Goal: Task Accomplishment & Management: Complete application form

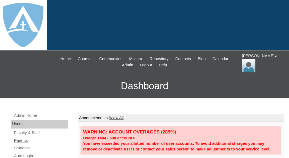
click at [23, 140] on link "Parents" at bounding box center [41, 141] width 55 height 7
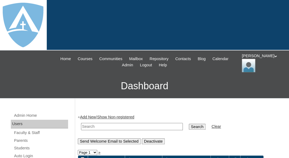
click at [92, 124] on input "text" at bounding box center [132, 126] width 102 height 7
paste input "Jessica Santiago-Covarrubias"
drag, startPoint x: 97, startPoint y: 124, endPoint x: 74, endPoint y: 124, distance: 23.5
click at [81, 124] on input "Jessica Santiago-Covarrubias" at bounding box center [132, 126] width 102 height 7
type input "Santiago-Covarrubias"
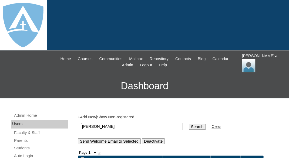
click at [189, 124] on input "Search" at bounding box center [197, 127] width 17 height 6
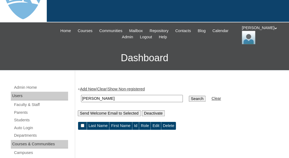
scroll to position [49, 0]
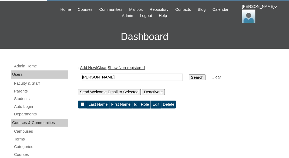
click at [89, 68] on link "Add New" at bounding box center [88, 68] width 16 height 4
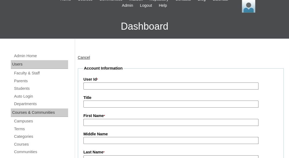
scroll to position [85, 0]
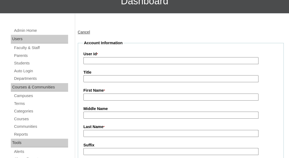
click at [103, 99] on input "First Name *" at bounding box center [171, 97] width 175 height 7
paste input "[PERSON_NAME]"
drag, startPoint x: 100, startPoint y: 96, endPoint x: 164, endPoint y: 101, distance: 63.7
click at [164, 101] on input "Jessica Santiago-Covarrubias" at bounding box center [171, 97] width 175 height 7
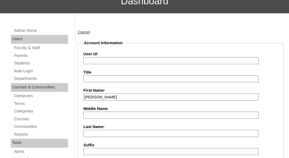
type input "Jessica"
click at [124, 129] on label "Last Name *" at bounding box center [181, 127] width 195 height 6
click at [124, 130] on input "Last Name *" at bounding box center [171, 133] width 175 height 7
paste input "Santiago-Covarrubias"
type input "Santiago-Covarrubias"
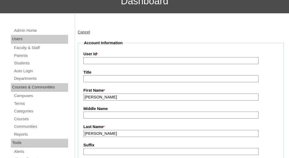
click at [101, 58] on input "User Id *" at bounding box center [171, 60] width 175 height 7
paste input "a7cVT0000000pybYAA"
type input "a7cVT0000000pybYAA"
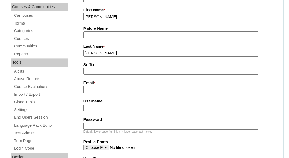
scroll to position [182, 0]
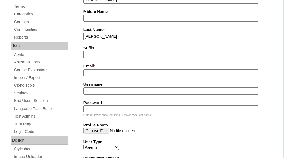
click at [115, 71] on input "Email *" at bounding box center [171, 72] width 175 height 7
paste input "[EMAIL_ADDRESS][DOMAIN_NAME]"
type input "[EMAIL_ADDRESS][DOMAIN_NAME]"
click at [109, 88] on input "Username" at bounding box center [171, 91] width 175 height 7
paste input "[EMAIL_ADDRESS][DOMAIN_NAME]"
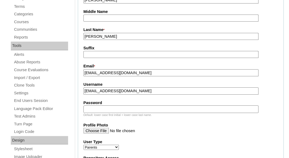
type input "jesantiago8@gmail.com"
click at [102, 110] on input "Password" at bounding box center [171, 109] width 175 height 7
paste input "jesantiago8@gmail.com"
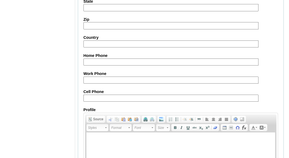
scroll to position [610, 0]
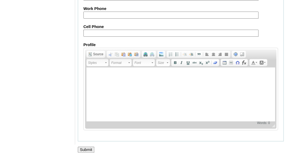
type input "jesantiago8@gmail.com"
click at [84, 151] on input "Submit" at bounding box center [86, 150] width 17 height 6
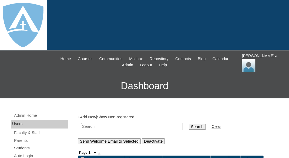
click at [19, 148] on link "Students" at bounding box center [41, 148] width 55 height 7
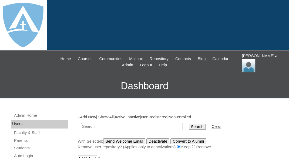
click at [84, 117] on link "Add New" at bounding box center [88, 117] width 16 height 4
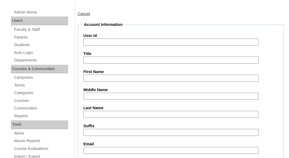
scroll to position [108, 0]
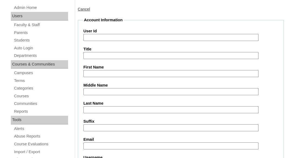
click at [95, 71] on input "First Name" at bounding box center [171, 73] width 175 height 7
paste input "[PERSON_NAME][GEOGRAPHIC_DATA]"
drag, startPoint x: 103, startPoint y: 71, endPoint x: 156, endPoint y: 82, distance: 54.1
click at [156, 78] on input "Zamirah Garcia-Santiago" at bounding box center [171, 73] width 175 height 7
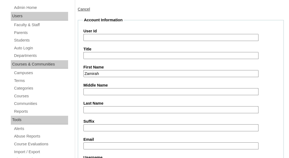
type input "Zamirah"
click at [129, 106] on input "Last Name" at bounding box center [171, 109] width 175 height 7
paste input "[PERSON_NAME][GEOGRAPHIC_DATA]"
type input "[PERSON_NAME][GEOGRAPHIC_DATA]"
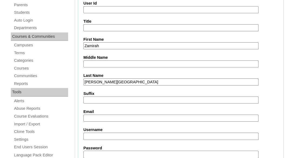
scroll to position [140, 0]
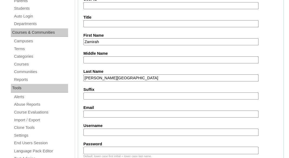
click at [101, 111] on input "Email" at bounding box center [171, 114] width 175 height 7
paste input "jesantiago8@gmail.com"
type input "jesantiago8@gmail.com"
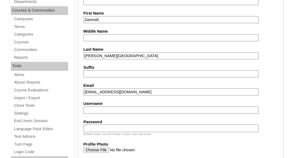
scroll to position [164, 0]
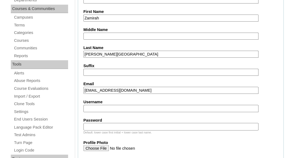
click at [119, 107] on input "Username" at bounding box center [171, 108] width 175 height 7
paste input "zamirah.garciasantiago@enlightiumstudent.com"
type input "zamirah.garciasantiago@enlightiumstudent.com"
click at [111, 127] on input "Password" at bounding box center [171, 126] width 175 height 7
paste input "zamirah.garciasantiago@enlightiumstudent.com"
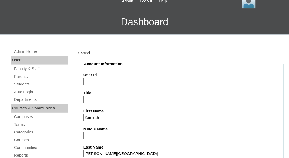
scroll to position [25, 0]
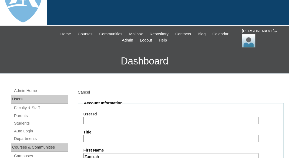
type input "zamirah.garciasantiago@enlightiumstudent.com"
click at [100, 117] on input "User Id" at bounding box center [171, 120] width 175 height 7
paste input "zamirah.garciasantiago@enlightiumstudent.com"
type input "26zamirah.garciasantiago@enlightiumstudent.com"
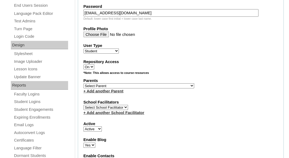
scroll to position [279, 0]
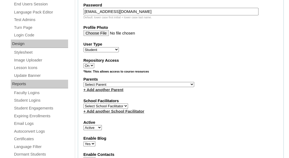
click at [84, 82] on select "Select [PERSON_NAME], [PERSON_NAME], [PERSON_NAME], [PERSON_NAME], [PERSON_NAME…" at bounding box center [139, 84] width 111 height 5
select select "101578"
click option "[PERSON_NAME]" at bounding box center [0, 0] width 0 height 0
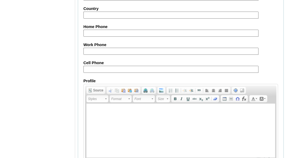
scroll to position [707, 0]
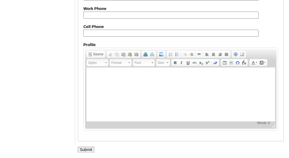
click at [86, 147] on input "Submit" at bounding box center [86, 150] width 17 height 6
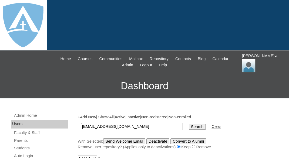
type input "[EMAIL_ADDRESS][DOMAIN_NAME]"
click at [189, 124] on input "Search" at bounding box center [197, 127] width 17 height 6
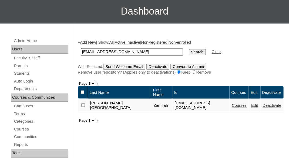
scroll to position [88, 0]
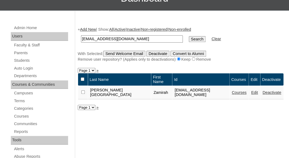
click at [247, 94] on link "Courses" at bounding box center [239, 93] width 15 height 4
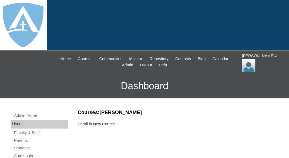
click at [104, 123] on link "Enroll in New Course" at bounding box center [96, 124] width 37 height 4
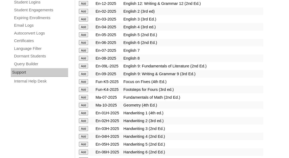
scroll to position [399, 0]
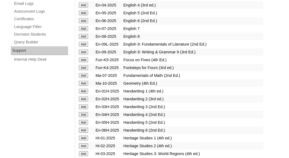
click at [83, 70] on input "Add" at bounding box center [83, 67] width 9 height 5
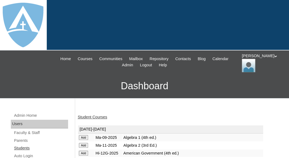
click at [23, 147] on link "Students" at bounding box center [41, 148] width 55 height 7
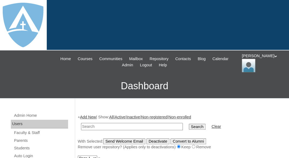
click at [93, 115] on link "Add New" at bounding box center [88, 117] width 16 height 4
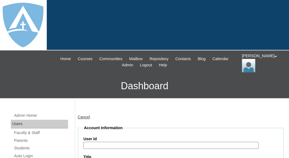
scroll to position [112, 0]
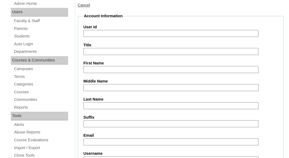
click at [102, 69] on input "First Name" at bounding box center [171, 69] width 175 height 7
paste input "[PERSON_NAME][GEOGRAPHIC_DATA]"
drag, startPoint x: 98, startPoint y: 67, endPoint x: 157, endPoint y: 71, distance: 59.0
click at [157, 71] on input "Andre Garcia-Santiago" at bounding box center [171, 69] width 175 height 7
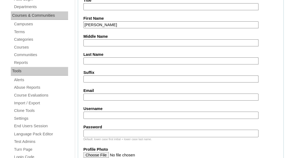
scroll to position [161, 0]
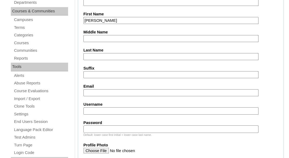
type input "Andre"
click at [132, 56] on input "Last Name" at bounding box center [171, 56] width 175 height 7
paste input "Garcia-Santiago"
type input "Garcia-Santiago"
click at [106, 91] on input "Email" at bounding box center [171, 92] width 175 height 7
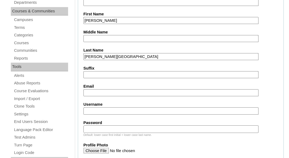
paste input "jesantiago8@gmail.com"
type input "jesantiago8@gmail.com"
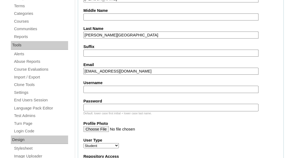
scroll to position [219, 0]
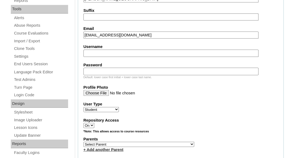
click at [117, 48] on label "Username" at bounding box center [181, 47] width 195 height 6
click at [117, 50] on input "Username" at bounding box center [171, 53] width 175 height 7
paste input "andre.garciasantiago@enlightiumstudent.com"
type input "andre.garciasantiago@enlightiumstudent.com"
click at [112, 70] on input "Password" at bounding box center [171, 71] width 175 height 7
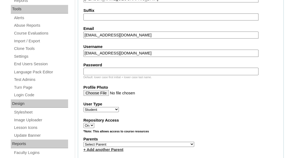
paste input "andre.garciasantiago@enlightiumstudent.com"
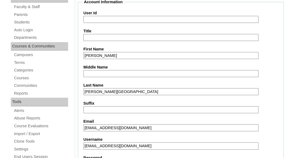
scroll to position [87, 0]
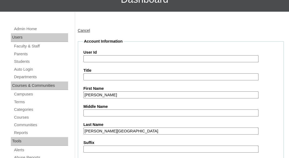
type input "andre.garciasantiago@enlightiumstudent.com"
click at [102, 56] on input "User Id" at bounding box center [171, 58] width 175 height 7
paste input "andre.garciasantiago@enlightiumstudent.com"
type input "26andre.garciasantiago@enlightiumstudent.com"
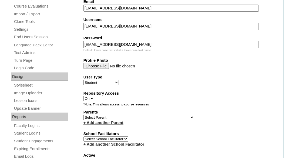
scroll to position [252, 0]
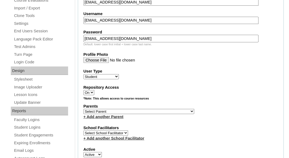
click at [84, 109] on select "Select Parent Abbas, Tahani Garcia, Rosa Kaneko, Chad Labourdette, Jessica Nich…" at bounding box center [139, 111] width 111 height 5
click option "Santiesteban, Michael" at bounding box center [0, 0] width 0 height 0
click at [84, 109] on select "Select Parent Abbas, Tahani Garcia, Rosa Kaneko, Chad Labourdette, Jessica Nich…" at bounding box center [139, 111] width 111 height 5
select select "101578"
click option "Santiago-Covarrubias, Jessica" at bounding box center [0, 0] width 0 height 0
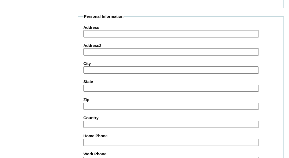
scroll to position [707, 0]
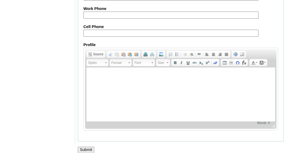
click at [87, 152] on input "Submit" at bounding box center [86, 150] width 17 height 6
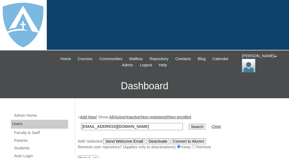
type input "[EMAIL_ADDRESS][DOMAIN_NAME]"
click at [189, 124] on input "Search" at bounding box center [197, 127] width 17 height 6
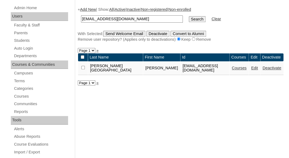
scroll to position [111, 0]
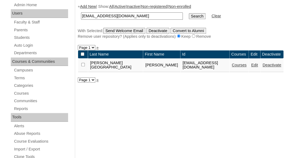
click at [232, 67] on link "Courses" at bounding box center [239, 65] width 15 height 4
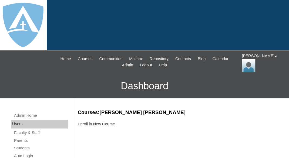
click at [102, 125] on link "Enroll in New Course" at bounding box center [96, 124] width 37 height 4
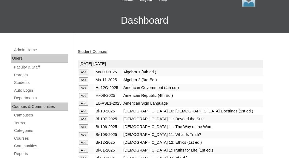
scroll to position [98, 0]
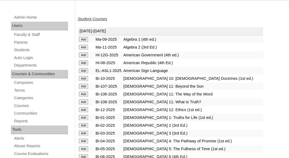
click at [81, 119] on input "Add" at bounding box center [83, 117] width 9 height 5
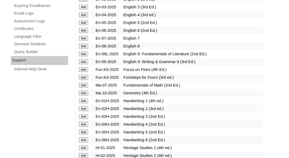
scroll to position [397, 0]
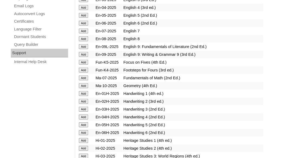
click at [84, 96] on input "Add" at bounding box center [83, 93] width 9 height 5
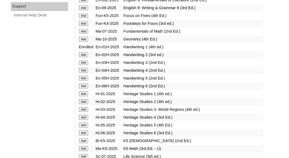
scroll to position [454, 0]
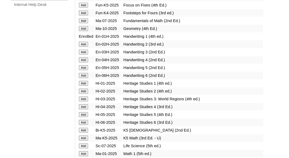
click at [85, 86] on input "Add" at bounding box center [83, 83] width 9 height 5
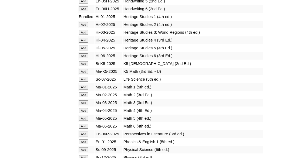
scroll to position [533, 0]
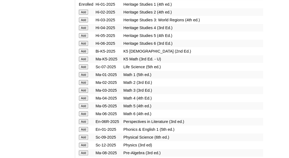
click at [83, 77] on input "Add" at bounding box center [83, 74] width 9 height 5
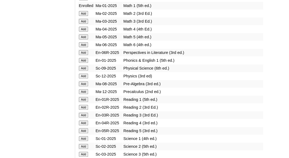
scroll to position [630, 0]
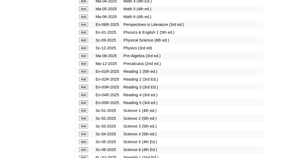
click at [83, 35] on input "Add" at bounding box center [83, 32] width 9 height 5
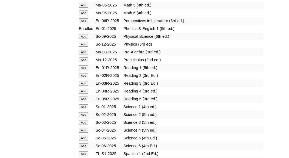
scroll to position [636, 0]
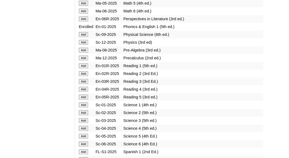
click at [83, 68] on input "Add" at bounding box center [83, 66] width 9 height 5
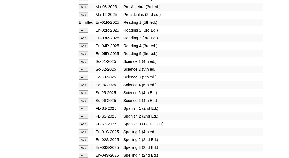
scroll to position [682, 0]
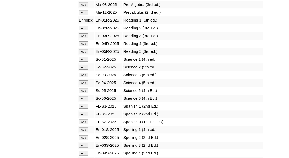
click at [84, 62] on input "Add" at bounding box center [83, 59] width 9 height 5
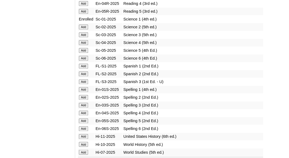
scroll to position [723, 0]
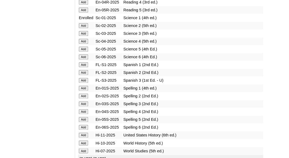
click at [83, 91] on input "Add" at bounding box center [83, 88] width 9 height 5
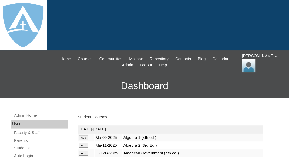
click at [93, 116] on link "Student Courses" at bounding box center [92, 117] width 29 height 4
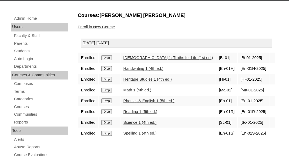
scroll to position [98, 0]
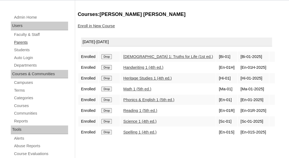
click at [21, 41] on link "Parents" at bounding box center [41, 42] width 55 height 7
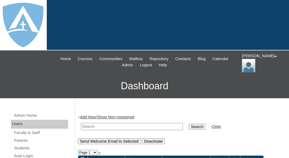
click at [92, 118] on link "Add New" at bounding box center [88, 117] width 16 height 4
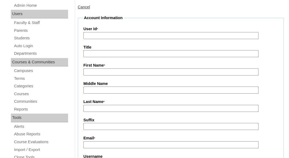
click at [100, 74] on input "First Name *" at bounding box center [171, 72] width 175 height 7
paste input "[PERSON_NAME]"
drag, startPoint x: 100, startPoint y: 71, endPoint x: 135, endPoint y: 73, distance: 34.9
click at [135, 73] on input "[PERSON_NAME]" at bounding box center [171, 72] width 175 height 7
type input "[PERSON_NAME]"
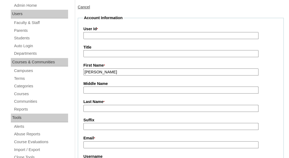
click at [113, 106] on input "Last Name *" at bounding box center [171, 108] width 175 height 7
paste input "[PERSON_NAME]"
type input "Sanderlin"
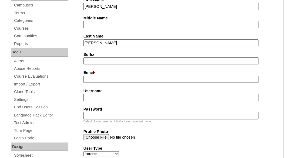
scroll to position [177, 0]
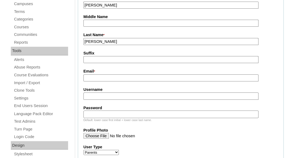
click at [112, 75] on input "Email *" at bounding box center [171, 78] width 175 height 7
paste input "prisciladesanderlin@gmail.com"
type input "prisciladesanderlin@gmail.com"
click at [106, 94] on input "Username" at bounding box center [171, 96] width 175 height 7
paste input "chloe.sanderlin@enlightiumstudent.com"
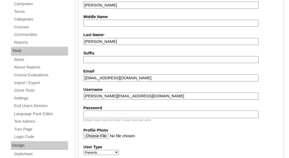
type input "chloe.sanderlin@enlightiumstudent.com"
click at [103, 116] on input "Password" at bounding box center [171, 114] width 175 height 7
paste input "chloe.sanderlin@enlightiumstudent.com"
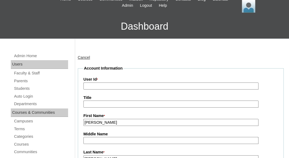
scroll to position [50, 0]
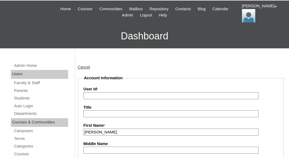
type input "chloe.sanderlin@enlightiumstudent.com"
click at [96, 92] on input "User Id *" at bounding box center [171, 95] width 175 height 7
paste input "[PERSON_NAME][EMAIL_ADDRESS][DOMAIN_NAME]"
type input "[EMAIL_ADDRESS][PERSON_NAME][DOMAIN_NAME]"
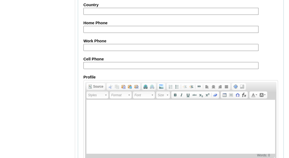
scroll to position [610, 0]
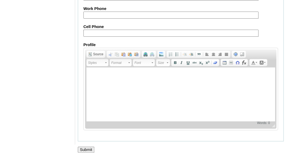
click at [85, 151] on input "Submit" at bounding box center [86, 150] width 17 height 6
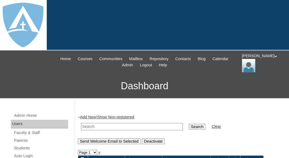
click at [96, 128] on input "text" at bounding box center [132, 126] width 102 height 7
paste input "chloe.sanderlin@enlightiumstudent.com"
type input "chloe.sanderlin@enlightiumstudent.com"
click at [189, 124] on input "Search" at bounding box center [197, 127] width 17 height 6
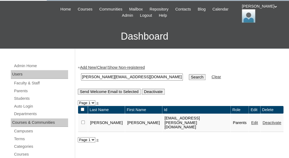
scroll to position [65, 0]
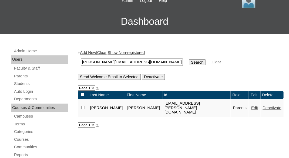
click at [251, 108] on link "Edit" at bounding box center [254, 108] width 7 height 4
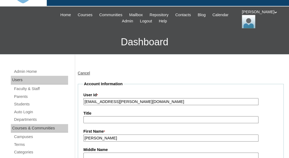
scroll to position [78, 0]
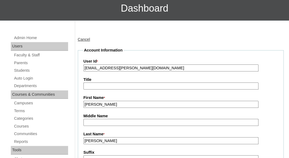
click at [171, 66] on input "26chloe.sanderlin@enlightiumstudent.com" at bounding box center [171, 68] width 175 height 7
click at [171, 66] on input "[EMAIL_ADDRESS][PERSON_NAME][DOMAIN_NAME]" at bounding box center [171, 68] width 175 height 7
paste input "a7cVT0000000q53YAA"
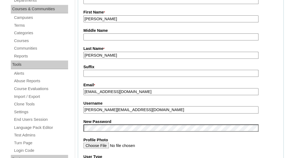
scroll to position [165, 0]
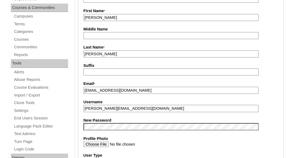
type input "a7cVT0000000q53YAA"
click at [114, 91] on input "[EMAIL_ADDRESS][DOMAIN_NAME]" at bounding box center [171, 90] width 175 height 7
click at [113, 107] on input "[PERSON_NAME][EMAIL_ADDRESS][DOMAIN_NAME]" at bounding box center [171, 108] width 175 height 7
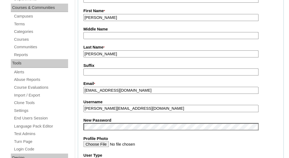
click at [113, 107] on input "[PERSON_NAME][EMAIL_ADDRESS][DOMAIN_NAME]" at bounding box center [171, 108] width 175 height 7
paste input "prisciladesanderlin@gmail"
type input "prisciladesanderlin@gmail.com"
click at [112, 112] on fieldset "Account Information User Id * a7cVT0000000q53YAA Title First Name * Blanca Midd…" at bounding box center [181, 122] width 206 height 323
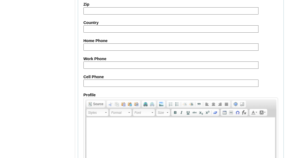
scroll to position [589, 0]
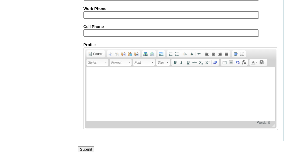
click at [88, 148] on input "Submit" at bounding box center [86, 150] width 17 height 6
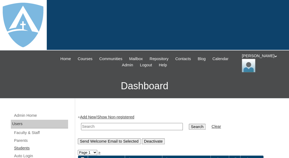
click at [24, 149] on link "Students" at bounding box center [41, 148] width 55 height 7
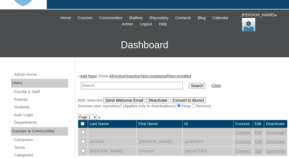
scroll to position [45, 0]
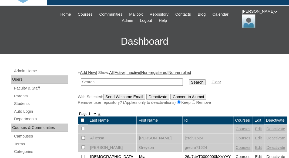
click at [90, 72] on link "Add New" at bounding box center [88, 73] width 16 height 4
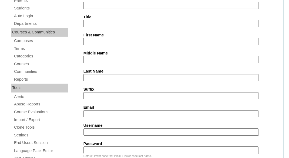
click at [98, 39] on input "First Name" at bounding box center [171, 41] width 175 height 7
paste input "[PERSON_NAME]"
drag, startPoint x: 98, startPoint y: 40, endPoint x: 144, endPoint y: 44, distance: 46.9
click at [144, 44] on input "[PERSON_NAME]" at bounding box center [171, 41] width 175 height 7
type input "[PERSON_NAME]"
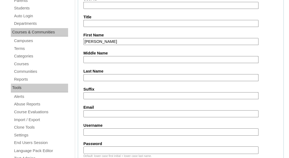
click at [122, 79] on input "Last Name" at bounding box center [171, 77] width 175 height 7
paste input "[PERSON_NAME]"
type input "[PERSON_NAME]"
click at [97, 114] on input "Email" at bounding box center [171, 114] width 175 height 7
paste input "[EMAIL_ADDRESS][DOMAIN_NAME]"
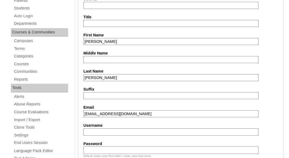
type input "[EMAIL_ADDRESS][DOMAIN_NAME]"
click at [105, 131] on input "Username" at bounding box center [171, 132] width 175 height 7
paste input "[PERSON_NAME][EMAIL_ADDRESS][DOMAIN_NAME]"
type input "[PERSON_NAME][EMAIL_ADDRESS][DOMAIN_NAME]"
click at [96, 147] on input "Password" at bounding box center [171, 150] width 175 height 7
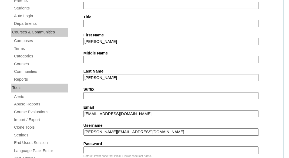
paste input "[PERSON_NAME][EMAIL_ADDRESS][DOMAIN_NAME]"
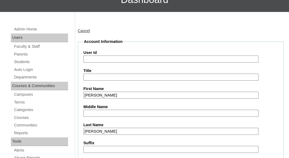
scroll to position [67, 0]
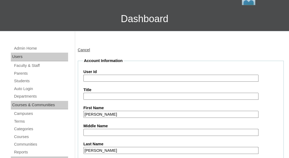
type input "[PERSON_NAME][EMAIL_ADDRESS][DOMAIN_NAME]"
click at [101, 78] on input "User Id" at bounding box center [171, 78] width 175 height 7
paste input "[PERSON_NAME][EMAIL_ADDRESS][DOMAIN_NAME]"
type input "[EMAIL_ADDRESS][PERSON_NAME][DOMAIN_NAME]"
click at [123, 62] on legend "Account Information" at bounding box center [104, 61] width 40 height 6
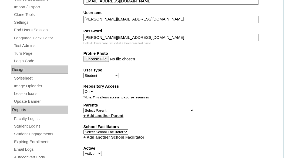
scroll to position [264, 0]
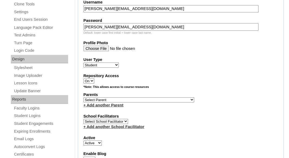
click at [84, 97] on select "Select Parent Abbas, Tahani Garcia, Rosa Kaneko, Chad Labourdette, Jessica Nich…" at bounding box center [139, 99] width 111 height 5
select select "101581"
click option "Sanderlin, Blanca" at bounding box center [0, 0] width 0 height 0
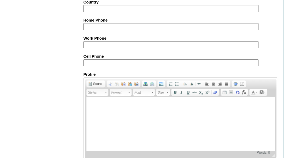
scroll to position [707, 0]
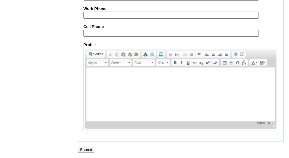
click at [88, 149] on input "Submit" at bounding box center [86, 150] width 17 height 6
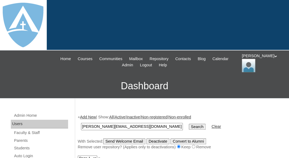
type input "[PERSON_NAME][EMAIL_ADDRESS][DOMAIN_NAME]"
click at [189, 124] on input "Search" at bounding box center [197, 127] width 17 height 6
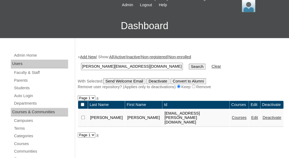
scroll to position [67, 0]
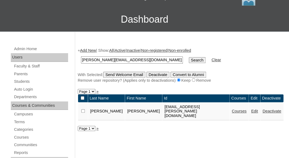
click at [235, 113] on link "Courses" at bounding box center [239, 111] width 15 height 4
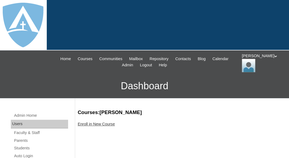
click at [89, 123] on link "Enroll in New Course" at bounding box center [96, 124] width 37 height 4
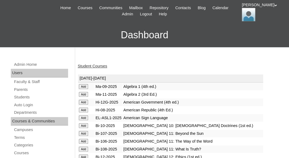
scroll to position [106, 0]
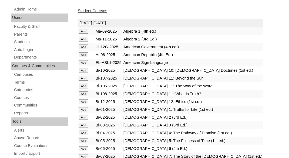
click at [82, 120] on input "Add" at bounding box center [83, 117] width 9 height 5
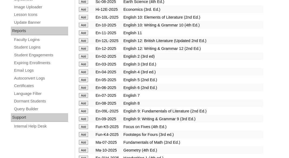
scroll to position [333, 0]
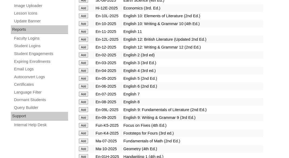
click at [82, 58] on input "Add" at bounding box center [83, 55] width 9 height 5
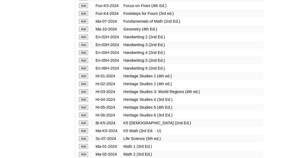
scroll to position [1224, 0]
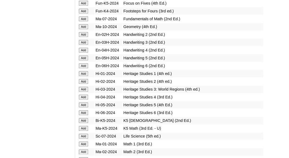
click at [84, 37] on input "Add" at bounding box center [83, 34] width 9 height 5
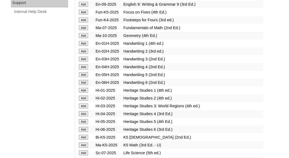
scroll to position [468, 0]
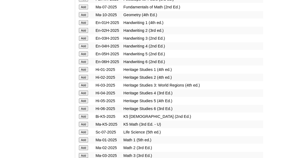
click at [84, 80] on input "Add" at bounding box center [83, 77] width 9 height 5
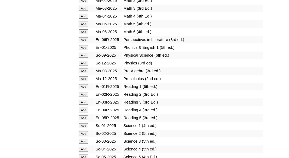
scroll to position [618, 0]
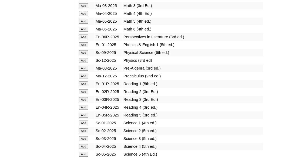
click at [81, 94] on input "Add" at bounding box center [83, 91] width 9 height 5
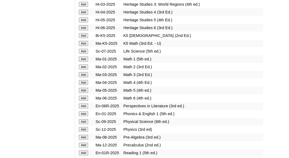
scroll to position [546, 0]
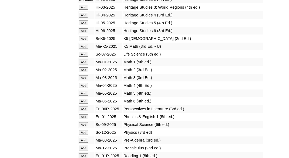
click at [85, 72] on input "Add" at bounding box center [83, 70] width 9 height 5
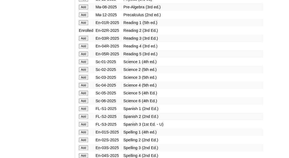
scroll to position [698, 0]
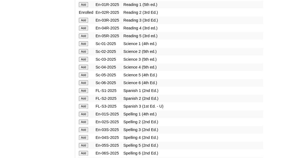
click at [84, 54] on input "Add" at bounding box center [83, 51] width 9 height 5
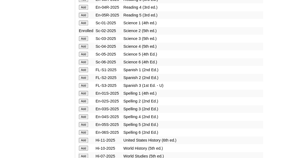
scroll to position [722, 0]
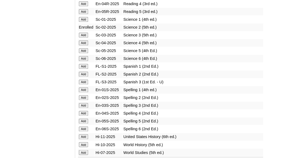
click at [82, 100] on input "Add" at bounding box center [83, 97] width 9 height 5
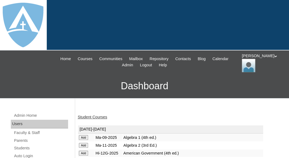
click at [89, 116] on link "Student Courses" at bounding box center [92, 117] width 29 height 4
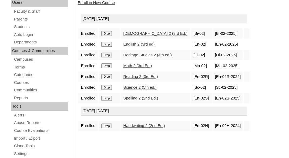
scroll to position [126, 0]
